Goal: Task Accomplishment & Management: Complete application form

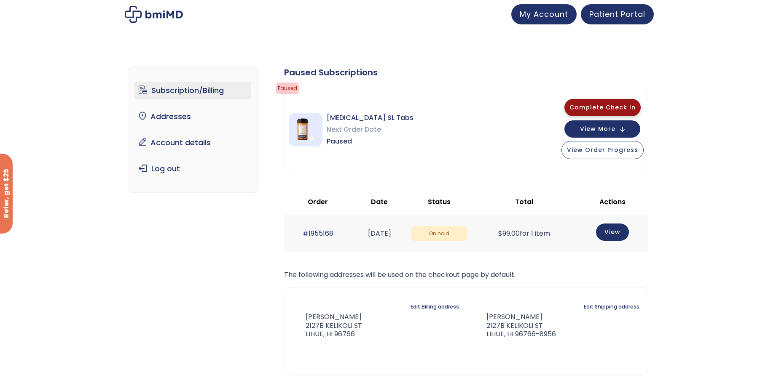
click at [602, 106] on span "Complete Check In" at bounding box center [602, 107] width 66 height 8
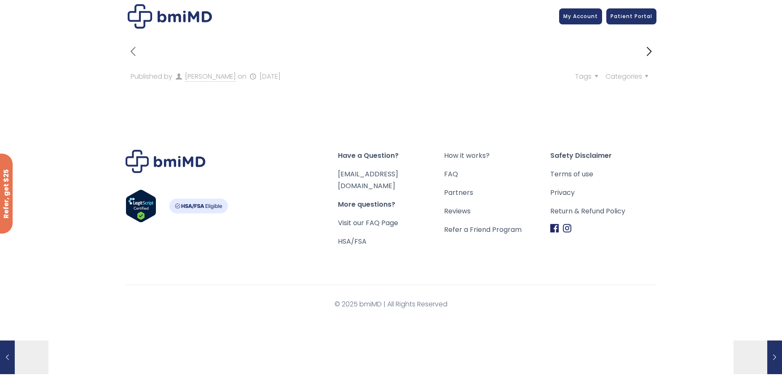
click at [651, 50] on icon "next post" at bounding box center [649, 51] width 15 height 15
click at [595, 16] on span "My Account" at bounding box center [580, 14] width 35 height 7
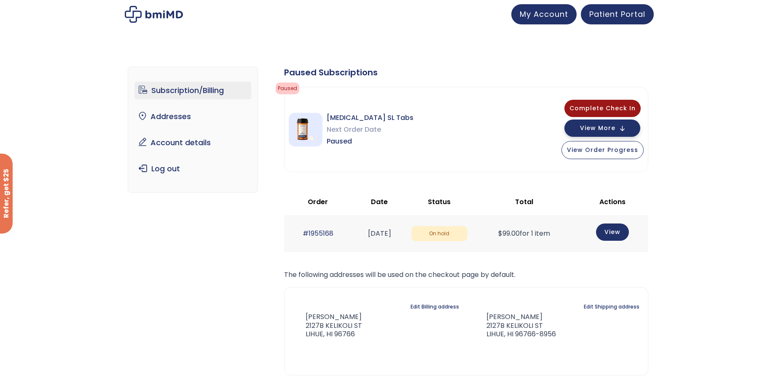
click at [614, 128] on span "View More" at bounding box center [597, 128] width 35 height 5
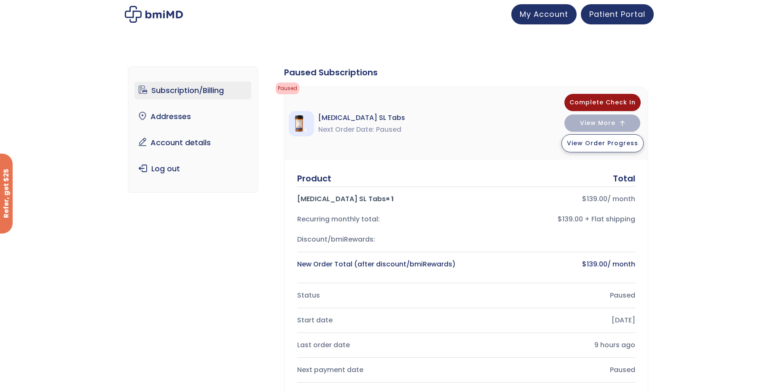
click at [601, 143] on span "View Order Progress" at bounding box center [602, 143] width 71 height 8
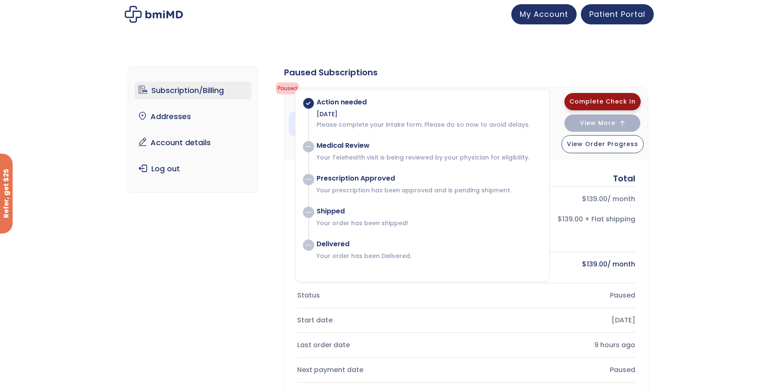
click at [609, 99] on span "Complete Check In" at bounding box center [602, 101] width 66 height 8
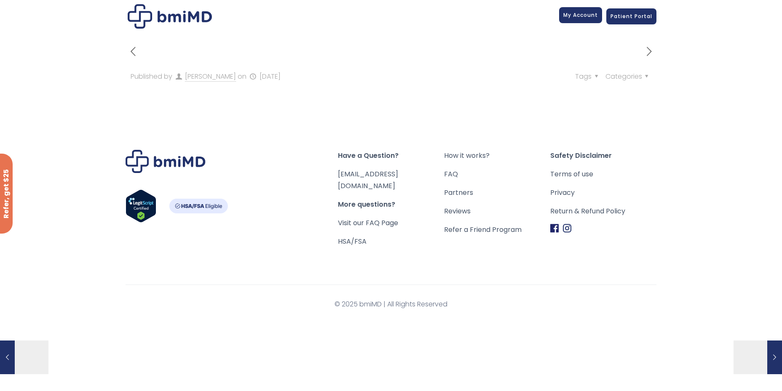
click at [585, 17] on span "My Account" at bounding box center [580, 14] width 35 height 7
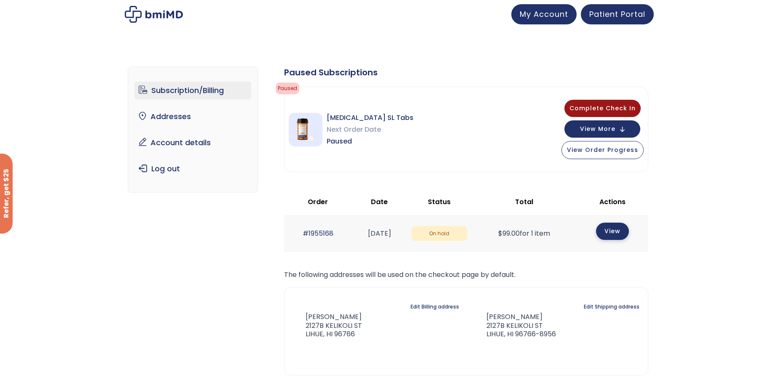
click at [616, 229] on link "View" at bounding box center [612, 231] width 33 height 17
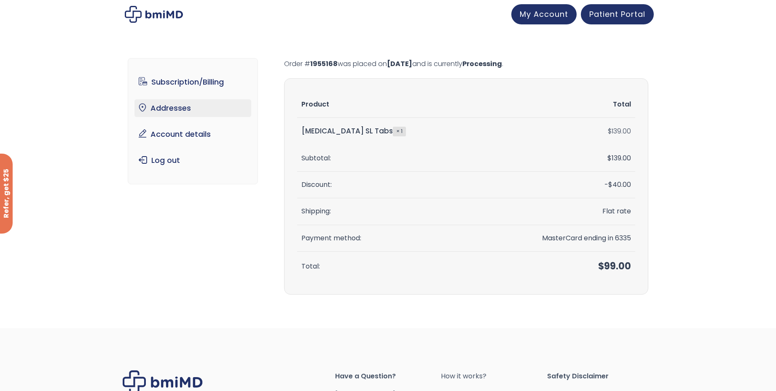
click at [186, 108] on link "Addresses" at bounding box center [192, 108] width 117 height 18
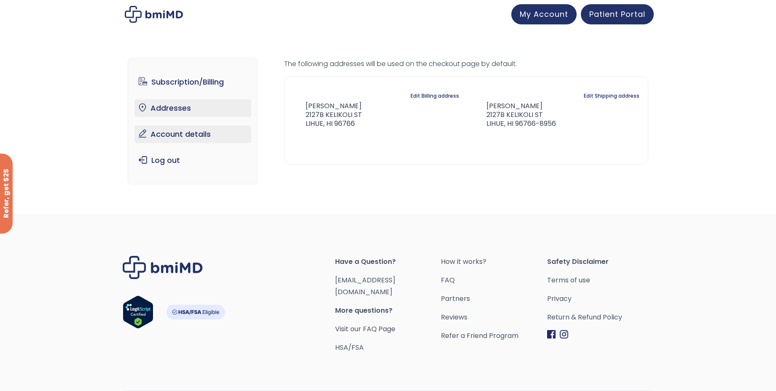
click at [178, 132] on link "Account details" at bounding box center [192, 135] width 117 height 18
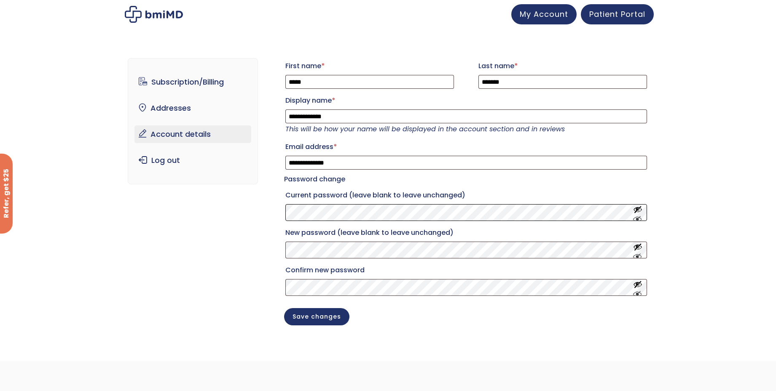
click at [259, 224] on div "**********" at bounding box center [388, 198] width 520 height 314
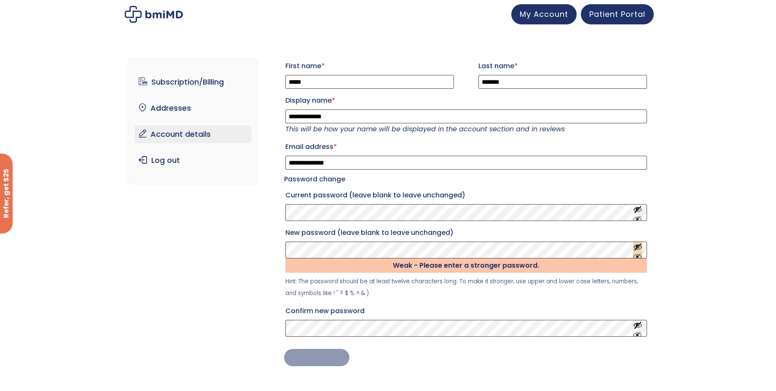
click at [637, 258] on button "Show password" at bounding box center [637, 251] width 9 height 16
click at [251, 274] on div "**********" at bounding box center [388, 218] width 520 height 355
click at [627, 13] on span "Patient Portal" at bounding box center [617, 13] width 56 height 11
click at [178, 135] on link "Account details" at bounding box center [192, 135] width 117 height 18
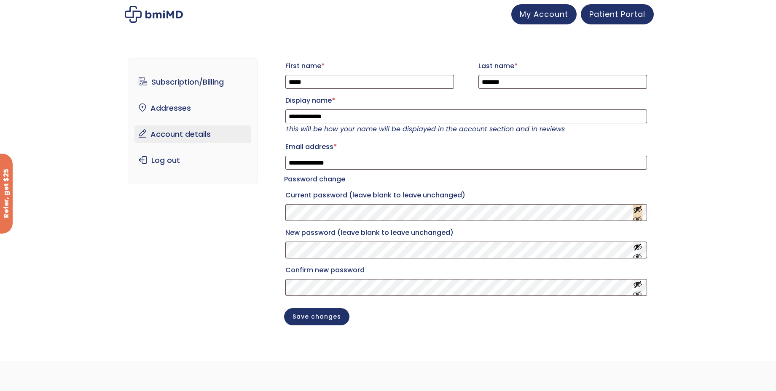
click at [634, 221] on button "Show password" at bounding box center [637, 213] width 9 height 16
click at [636, 217] on button "Hide password" at bounding box center [637, 213] width 9 height 16
click at [638, 222] on p "Current password (leave blank to leave unchanged)" at bounding box center [466, 204] width 364 height 35
click at [637, 221] on button "Show password" at bounding box center [637, 213] width 9 height 16
drag, startPoint x: 347, startPoint y: 122, endPoint x: 308, endPoint y: 121, distance: 39.2
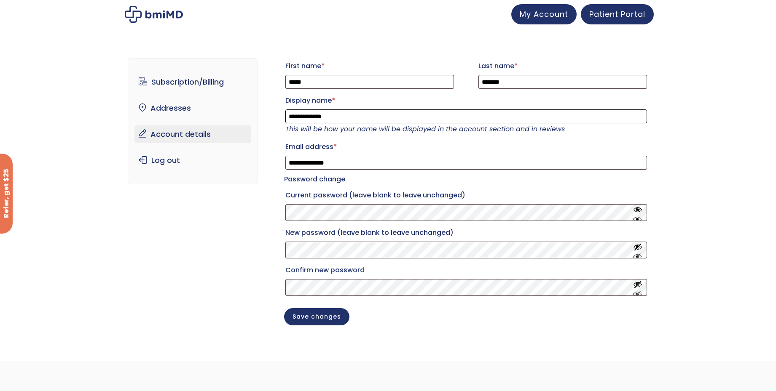
click at [308, 121] on input "**********" at bounding box center [465, 117] width 361 height 14
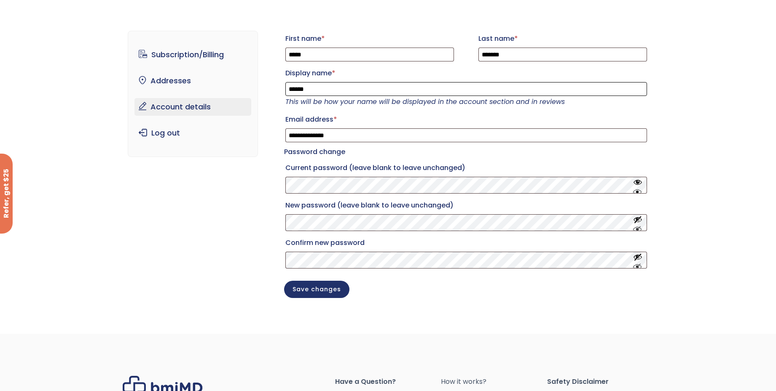
scroll to position [42, 0]
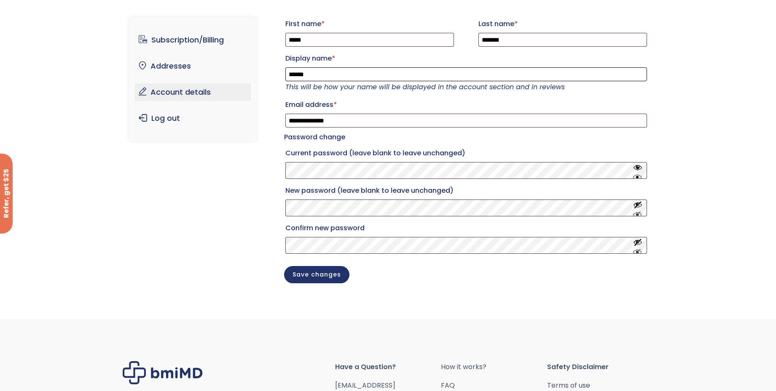
type input "*****"
click at [283, 182] on div "**********" at bounding box center [388, 156] width 520 height 314
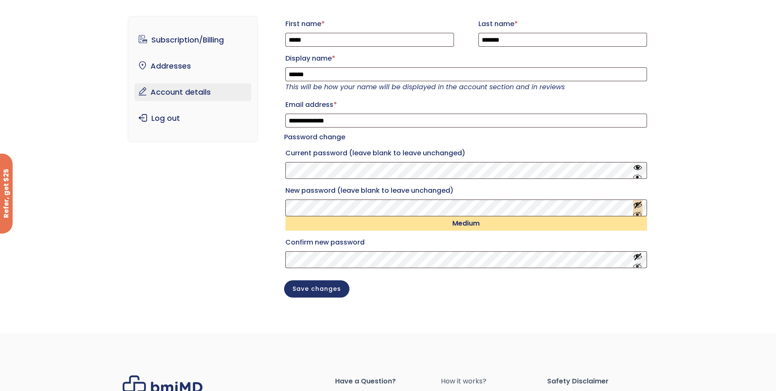
click at [637, 216] on button "Show password" at bounding box center [637, 209] width 9 height 16
click at [329, 297] on button "Save changes" at bounding box center [316, 288] width 65 height 17
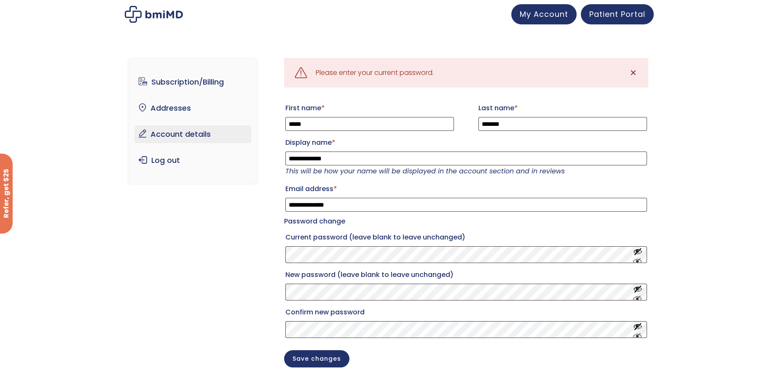
click at [359, 76] on div "Please enter your current password." at bounding box center [375, 73] width 118 height 12
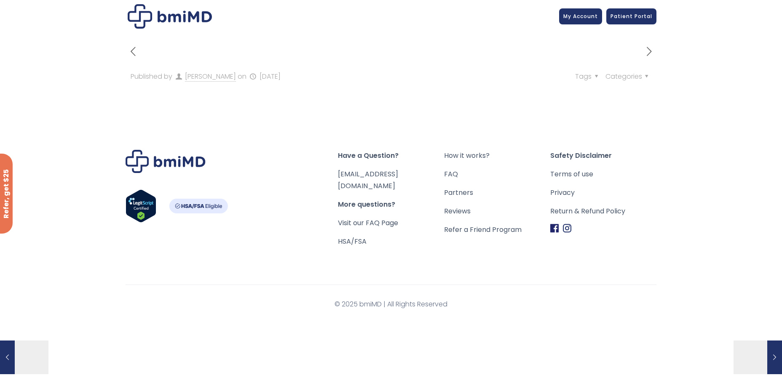
click at [185, 207] on img "Footer" at bounding box center [198, 206] width 59 height 15
